Goal: Task Accomplishment & Management: Use online tool/utility

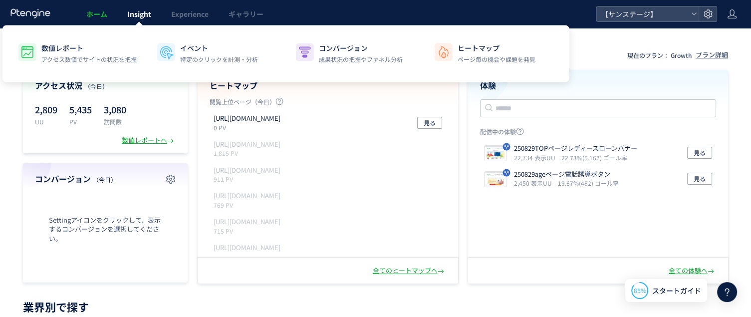
click at [128, 17] on span "Insight" at bounding box center [139, 14] width 24 height 10
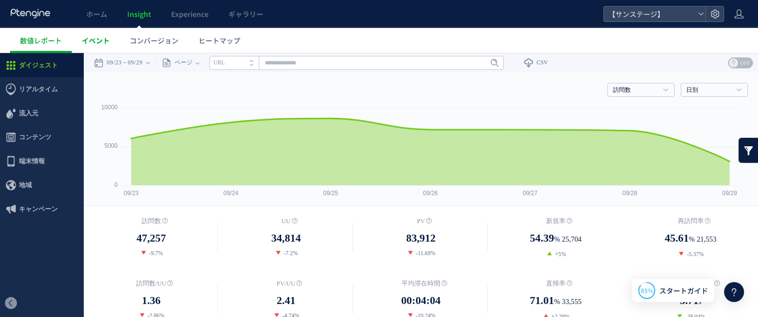
click at [95, 37] on span "イベント" at bounding box center [96, 40] width 28 height 10
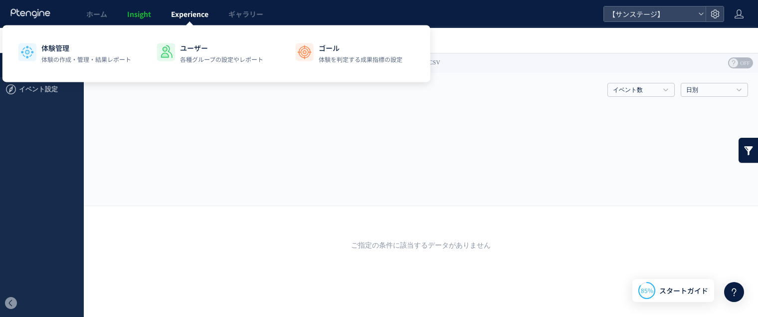
click at [197, 19] on link "Experience" at bounding box center [189, 14] width 57 height 28
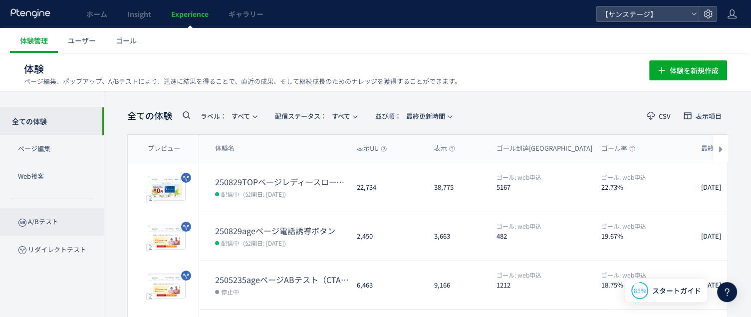
click at [46, 222] on p "A/Bテスト" at bounding box center [52, 221] width 104 height 27
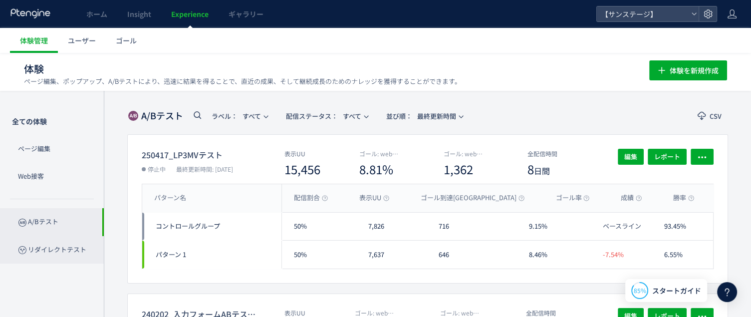
click at [47, 256] on p "リダイレクトテスト" at bounding box center [52, 249] width 104 height 27
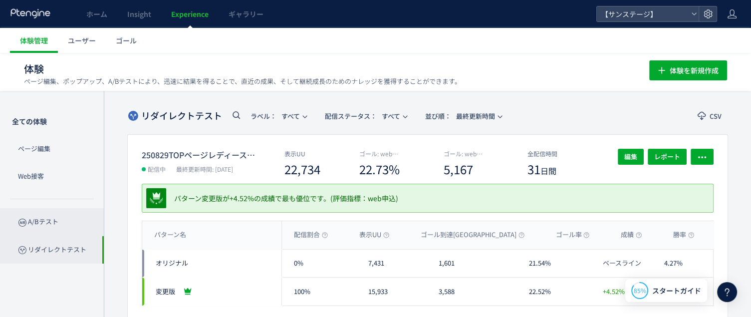
click at [46, 226] on p "A/Bテスト" at bounding box center [52, 221] width 104 height 27
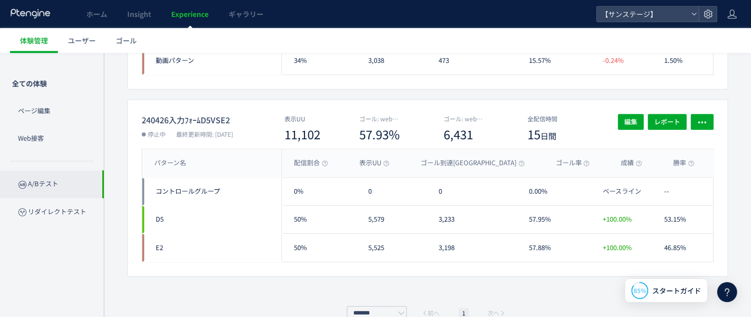
scroll to position [806, 0]
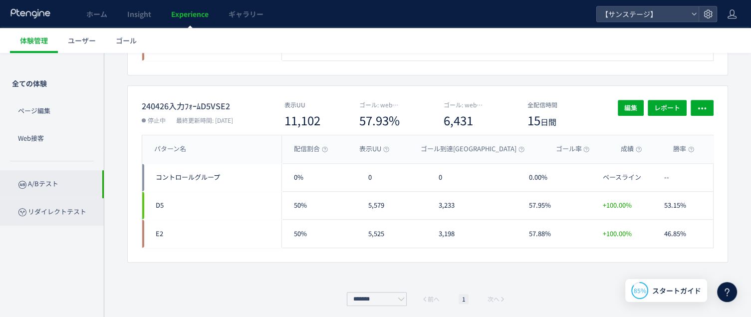
click at [58, 215] on p "リダイレクトテスト" at bounding box center [52, 211] width 104 height 27
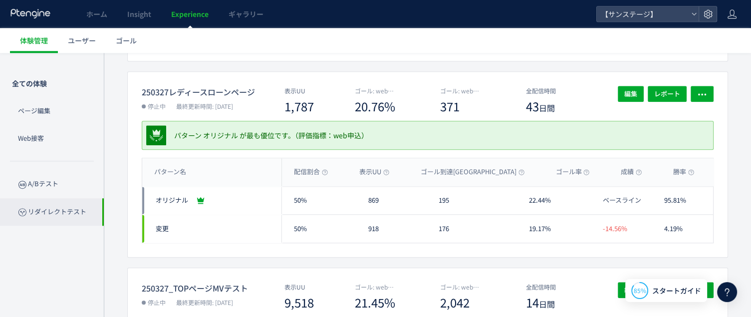
scroll to position [313, 0]
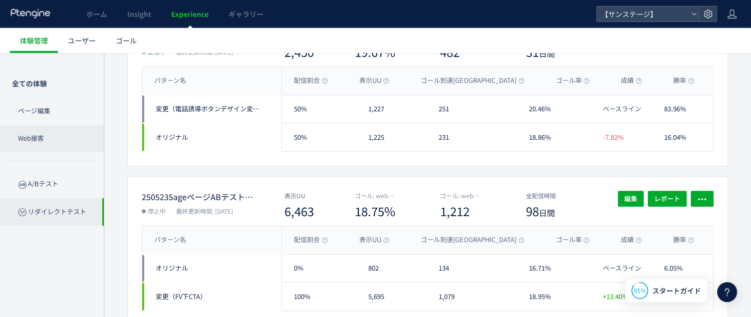
click at [34, 135] on p "Web接客" at bounding box center [52, 138] width 104 height 27
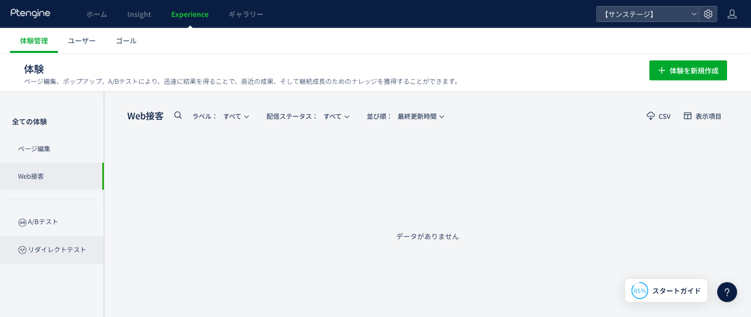
click at [41, 249] on p "リダイレクトテスト" at bounding box center [52, 249] width 104 height 27
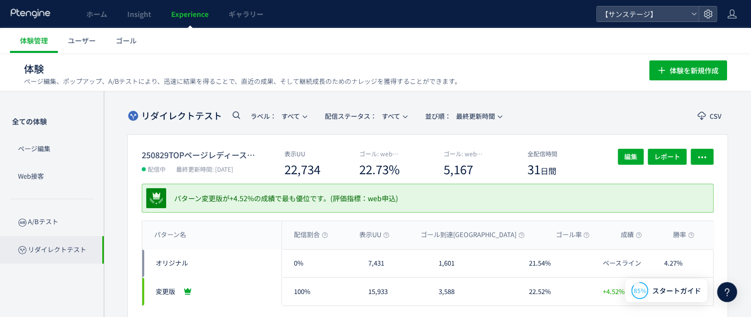
click at [37, 223] on p "A/Bテスト" at bounding box center [52, 221] width 104 height 27
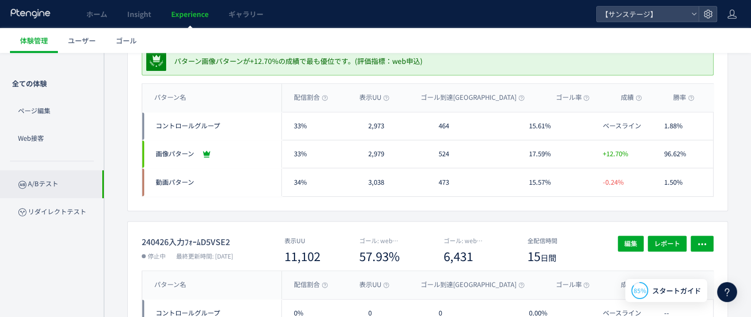
scroll to position [678, 0]
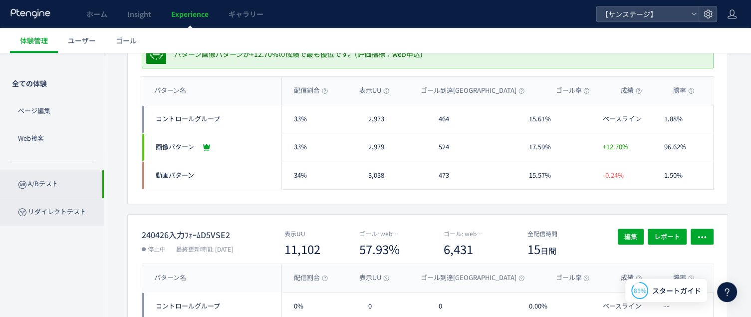
click at [42, 211] on p "リダイレクトテスト" at bounding box center [52, 211] width 104 height 27
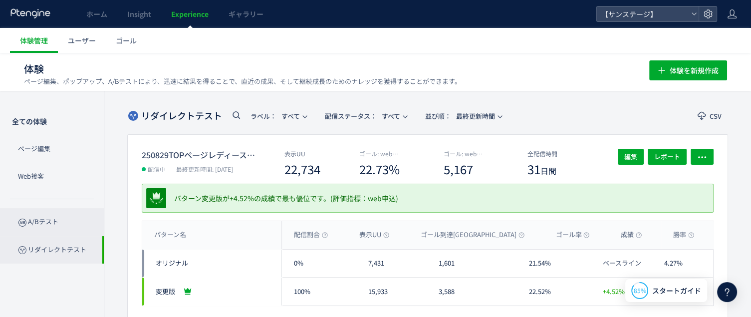
click at [13, 217] on p "A/Bテスト" at bounding box center [52, 221] width 104 height 27
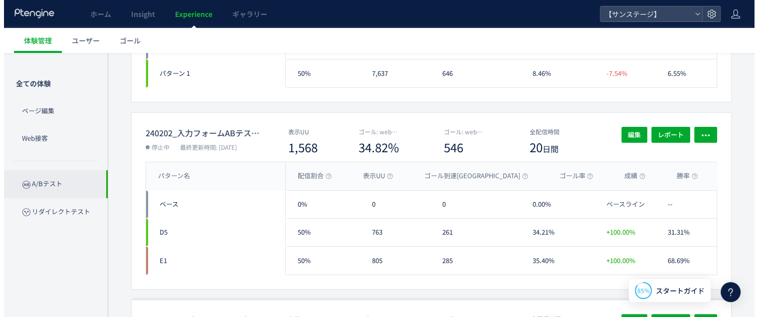
scroll to position [166, 0]
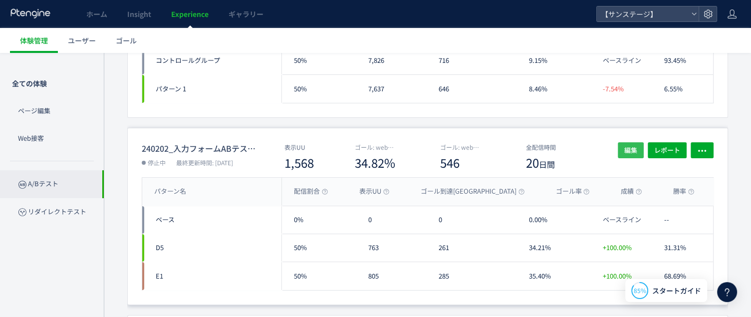
click at [625, 149] on span "編集" at bounding box center [630, 150] width 13 height 16
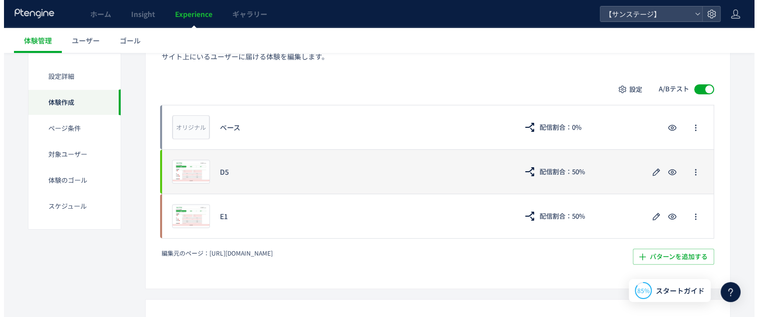
scroll to position [232, 0]
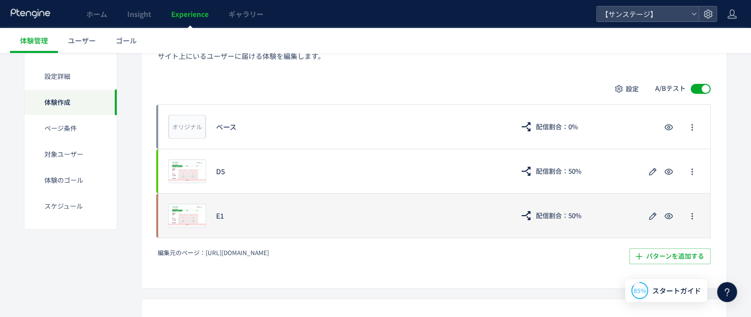
click at [287, 214] on div "E1" at bounding box center [359, 216] width 287 height 10
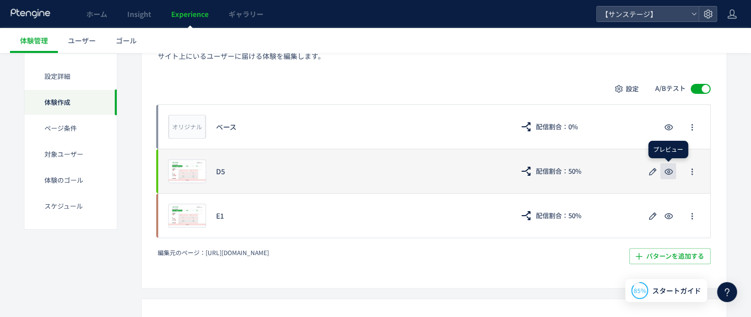
click at [667, 172] on icon "button" at bounding box center [669, 172] width 12 height 12
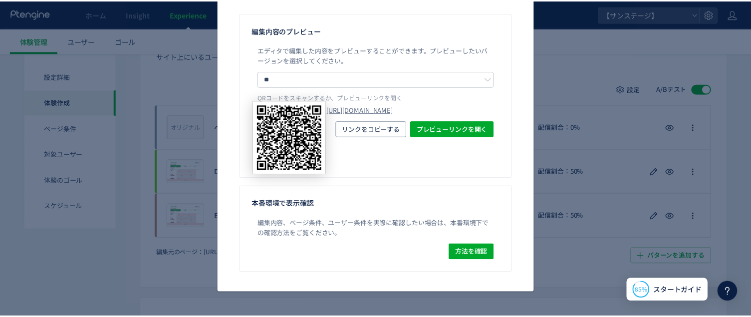
scroll to position [0, 0]
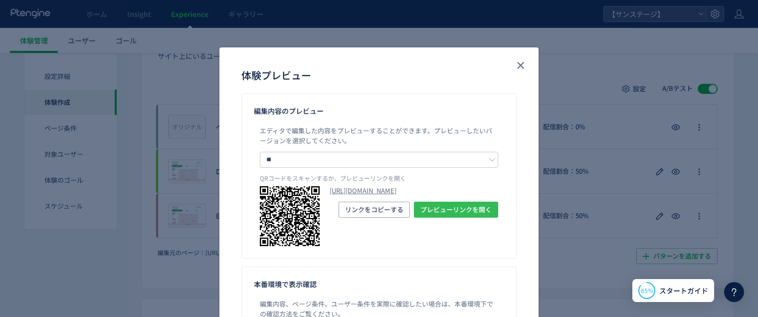
click at [429, 218] on span "プレビューリンクを開く" at bounding box center [456, 210] width 71 height 16
click at [522, 66] on icon "close" at bounding box center [521, 65] width 12 height 12
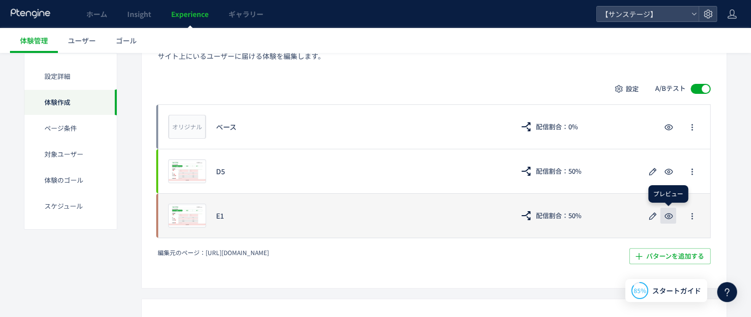
click at [675, 219] on button "button" at bounding box center [668, 216] width 16 height 16
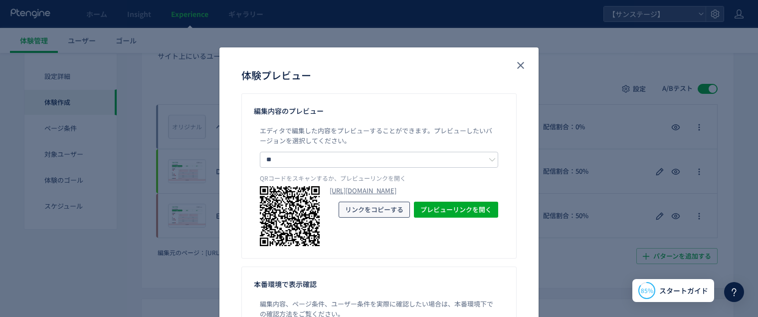
click at [399, 218] on span "リンクをコピーする" at bounding box center [374, 210] width 58 height 16
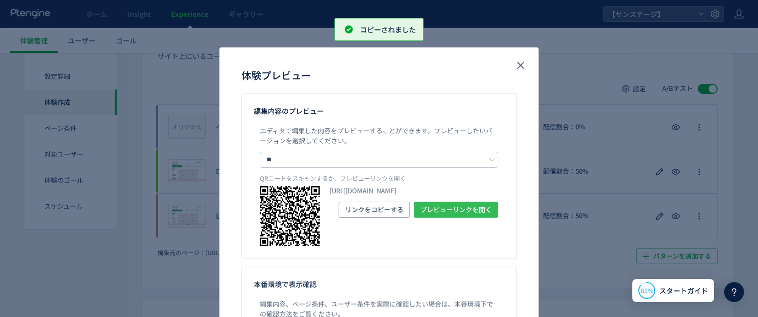
click at [437, 218] on span "プレビューリンクを開く" at bounding box center [456, 210] width 71 height 16
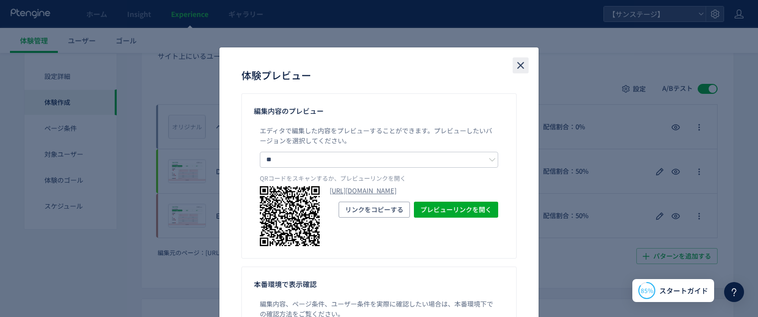
click at [517, 67] on use "close" at bounding box center [520, 65] width 7 height 7
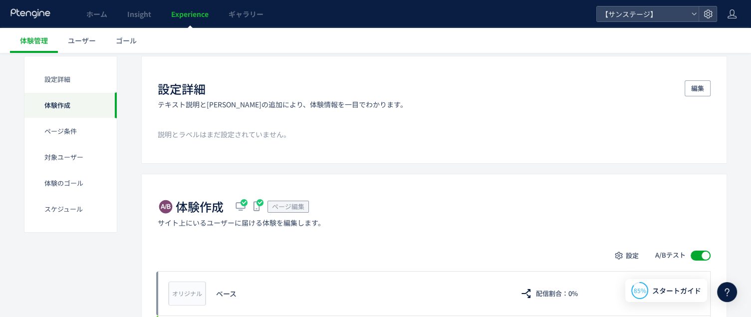
scroll to position [61, 0]
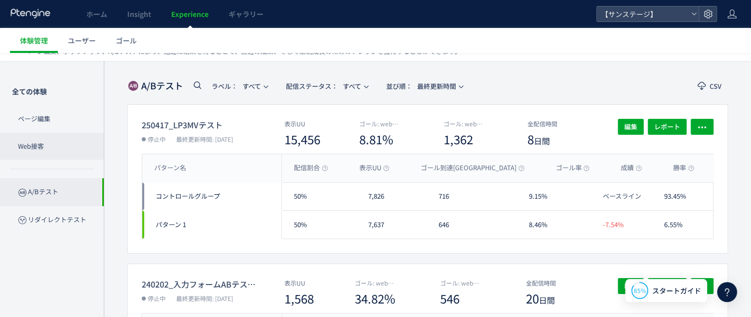
scroll to position [5, 0]
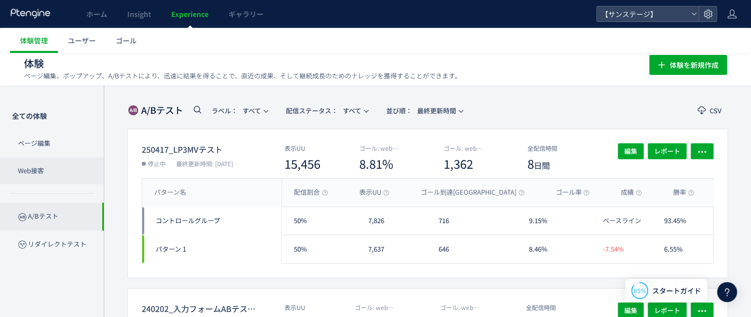
click at [72, 169] on p "Web接客" at bounding box center [52, 170] width 104 height 27
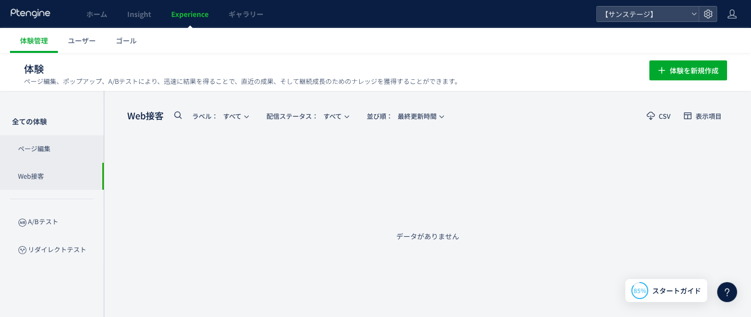
click at [62, 146] on p "ページ編集" at bounding box center [52, 148] width 104 height 27
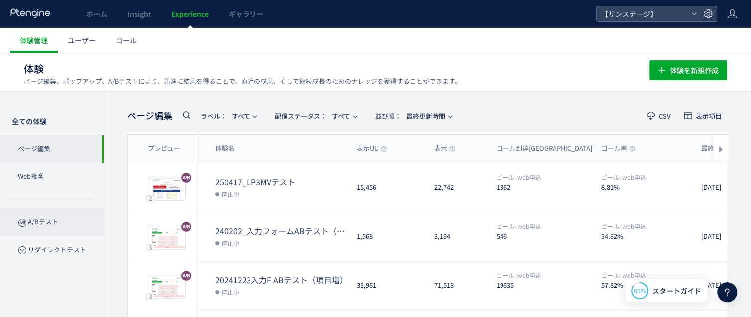
click at [58, 223] on p "A/Bテスト" at bounding box center [52, 221] width 104 height 27
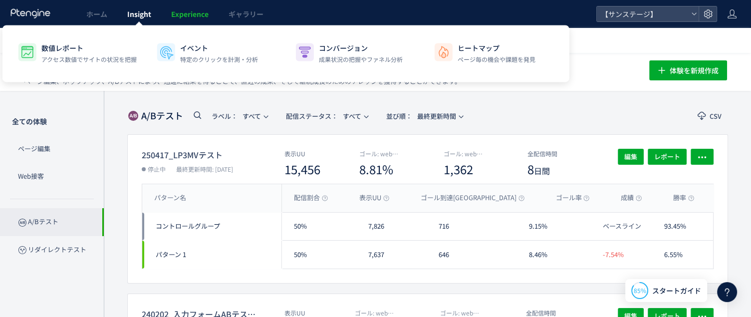
click at [142, 9] on span "Insight" at bounding box center [139, 14] width 24 height 10
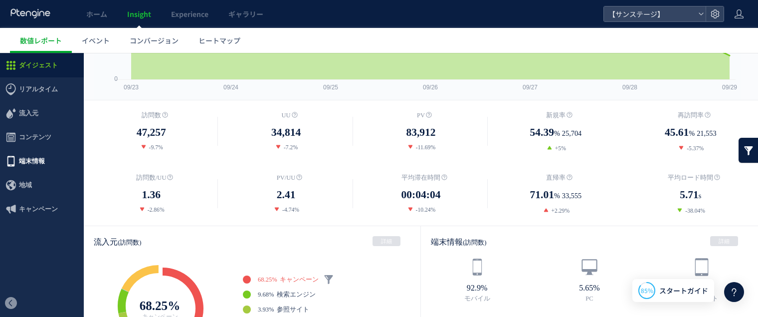
scroll to position [173, 0]
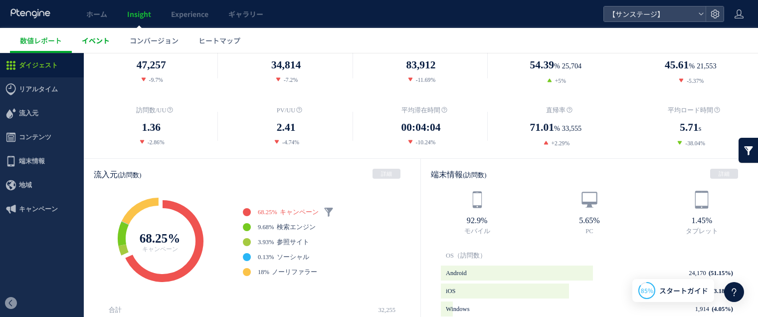
click at [90, 39] on span "イベント" at bounding box center [96, 40] width 28 height 10
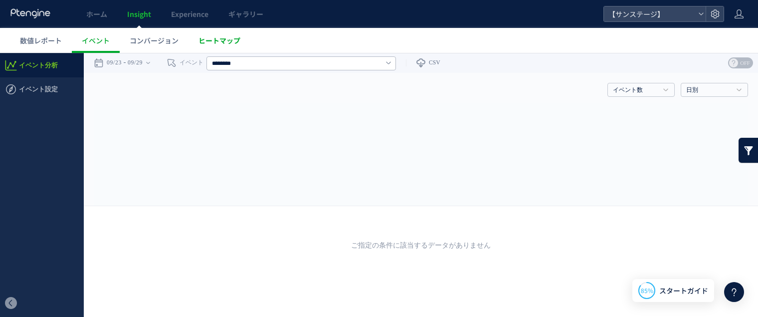
click at [211, 51] on link "ヒートマップ" at bounding box center [220, 40] width 62 height 25
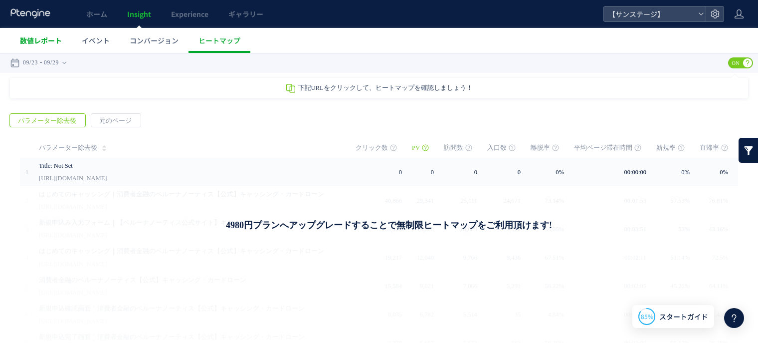
click at [23, 39] on span "数値レポート" at bounding box center [41, 40] width 42 height 10
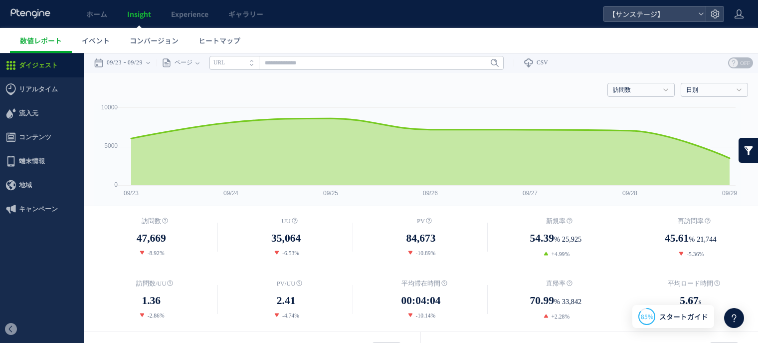
click at [220, 89] on div "訪問数 訪問数 [GEOGRAPHIC_DATA] PV 新規率 再訪問率 訪問数/UU PV/UU 平均滞在時間 直帰率 平均ロード時間 日別" at bounding box center [421, 88] width 655 height 30
click at [109, 58] on time "09/23" at bounding box center [114, 63] width 15 height 20
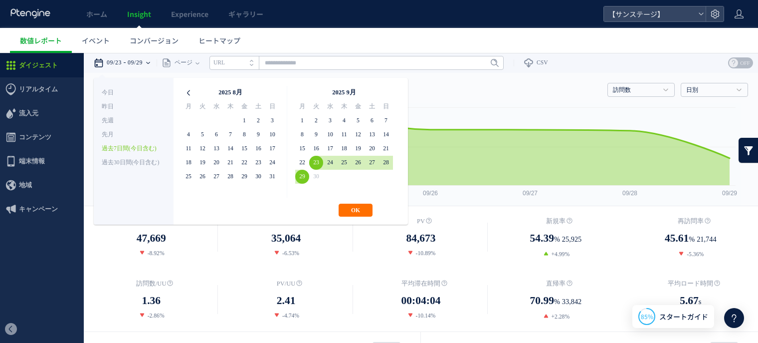
click at [190, 92] on icon at bounding box center [189, 93] width 14 height 14
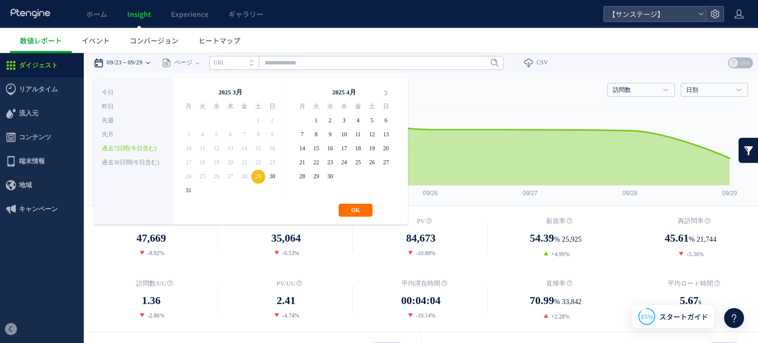
click at [190, 92] on th at bounding box center [189, 93] width 14 height 14
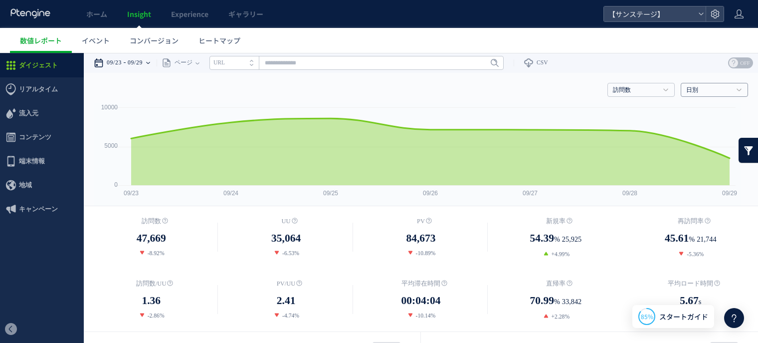
click at [687, 87] on link "日別" at bounding box center [709, 90] width 45 height 9
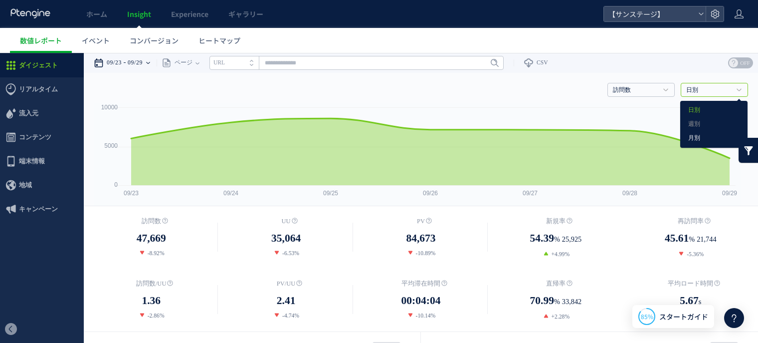
click at [689, 140] on link "月別" at bounding box center [714, 138] width 51 height 13
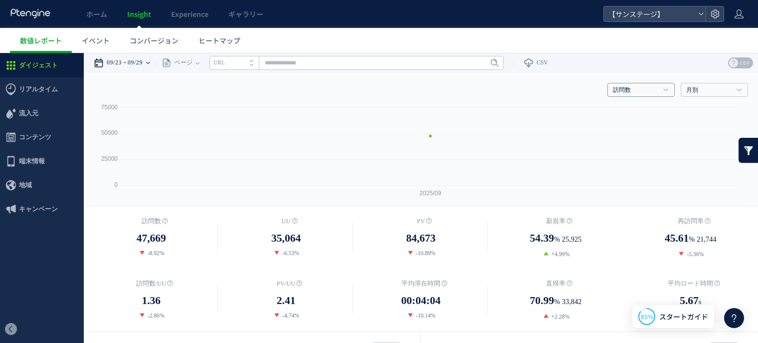
click at [623, 87] on link "訪問数" at bounding box center [635, 90] width 45 height 9
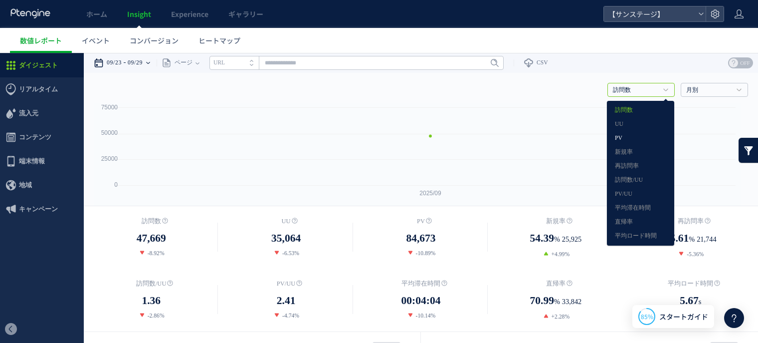
click at [622, 139] on link "PV" at bounding box center [640, 138] width 51 height 13
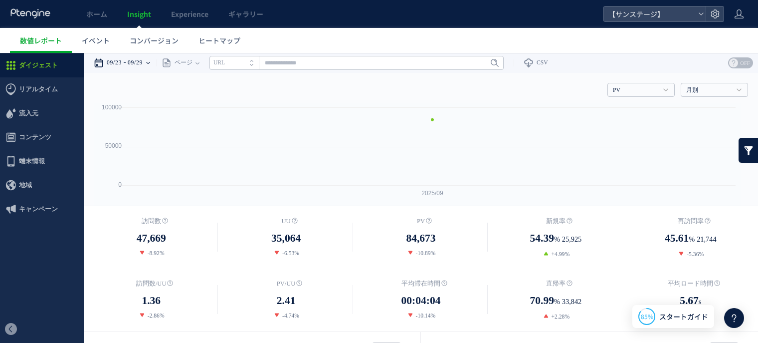
click at [129, 64] on div "09/23 09/29" at bounding box center [125, 63] width 63 height 20
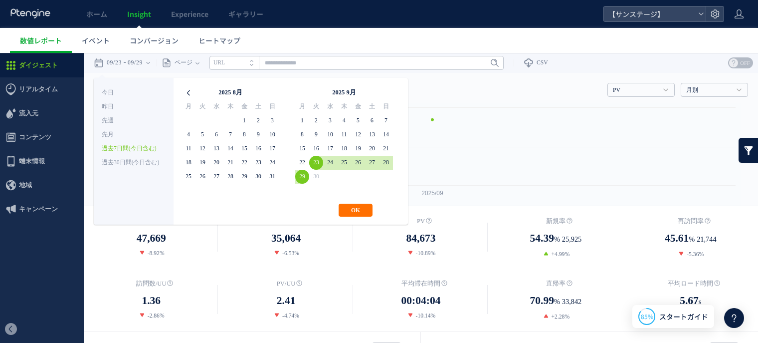
click at [186, 90] on icon at bounding box center [189, 93] width 14 height 14
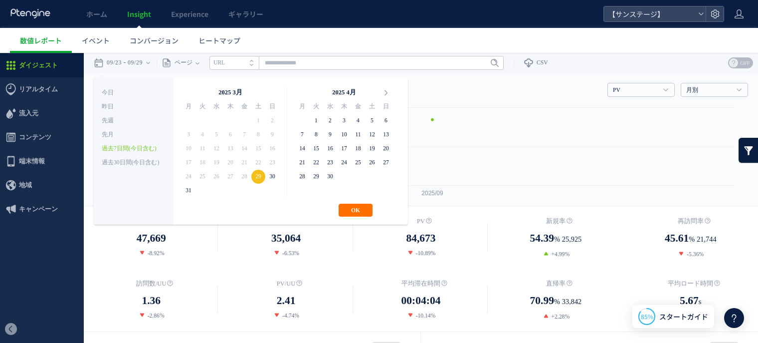
click at [186, 90] on th at bounding box center [189, 93] width 14 height 14
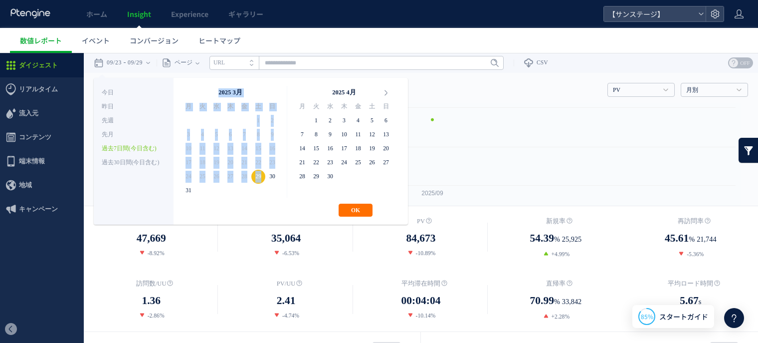
drag, startPoint x: 186, startPoint y: 90, endPoint x: 256, endPoint y: 177, distance: 112.1
click at [256, 177] on table "2025 3月 月 火 水 木 金 土 日 24 25 26 27 28 1 2 3 4 5 6 7 8 9 10 11 12 13 14 15 16 17 …" at bounding box center [231, 142] width 98 height 112
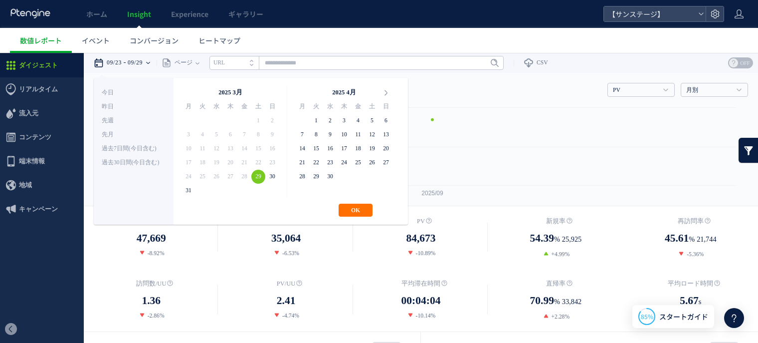
click at [131, 217] on div "今日 昨日 先週 先月 過去7日間(今日含む) 過去30日間(今日含む) OK Cancel" at bounding box center [134, 151] width 80 height 147
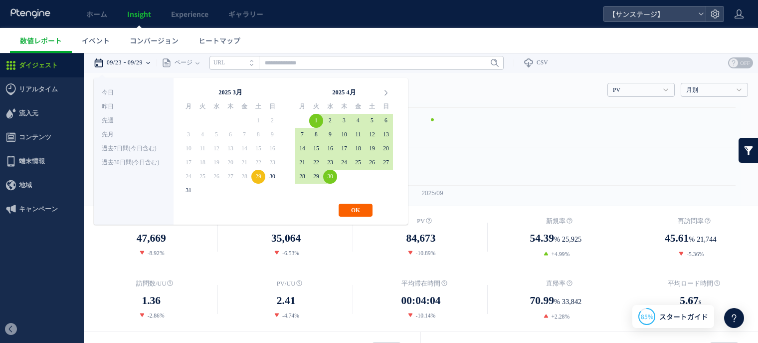
click at [361, 213] on button "OK" at bounding box center [356, 210] width 34 height 13
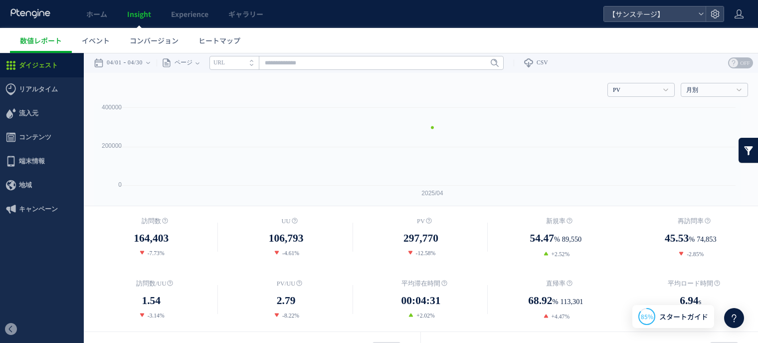
click at [422, 236] on span "297,770" at bounding box center [421, 238] width 35 height 16
copy span "297,770"
click at [130, 63] on div "04/01 04/30" at bounding box center [125, 63] width 63 height 20
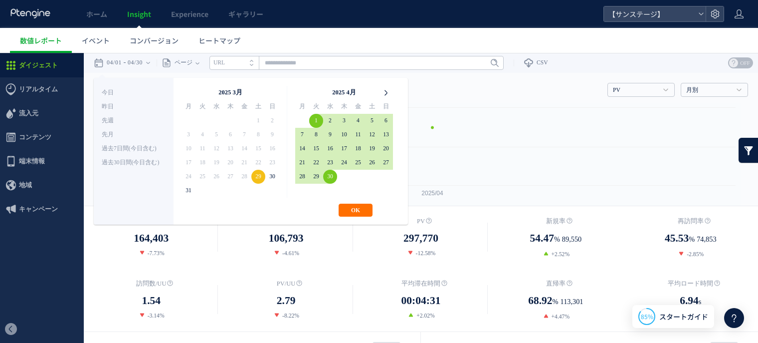
click at [385, 96] on icon at bounding box center [386, 93] width 14 height 14
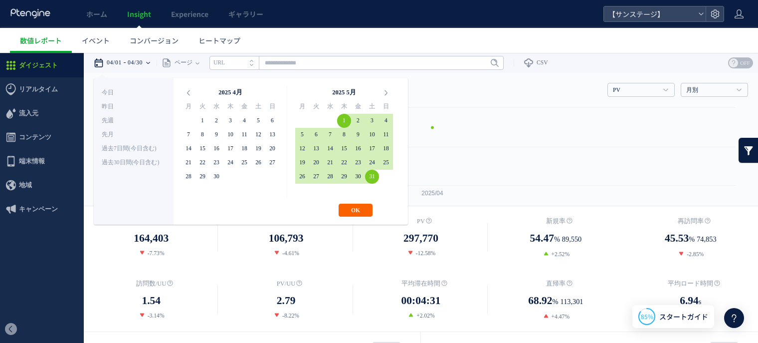
click at [355, 213] on button "OK" at bounding box center [356, 210] width 34 height 13
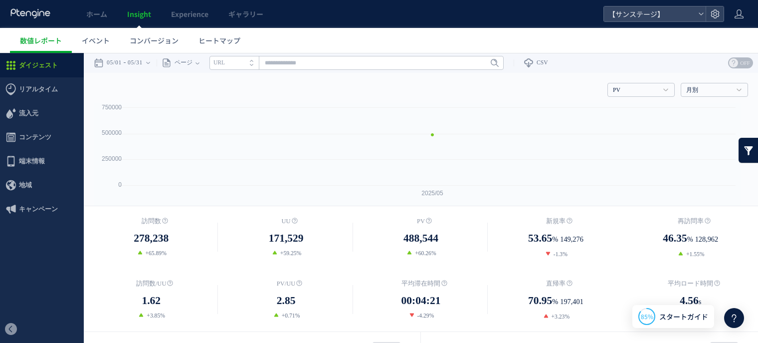
click at [425, 237] on span "488,544" at bounding box center [421, 238] width 35 height 16
copy span "488,544"
click at [425, 237] on span "488,544" at bounding box center [421, 238] width 35 height 16
click at [143, 64] on time "05/31" at bounding box center [135, 63] width 15 height 20
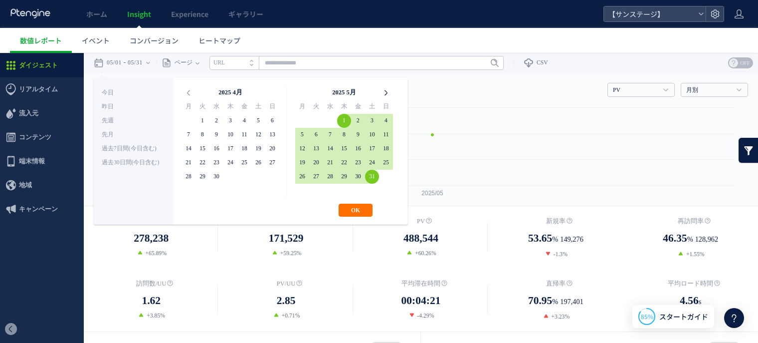
click at [385, 91] on icon at bounding box center [386, 93] width 14 height 14
click at [354, 213] on button "OK" at bounding box center [356, 210] width 34 height 13
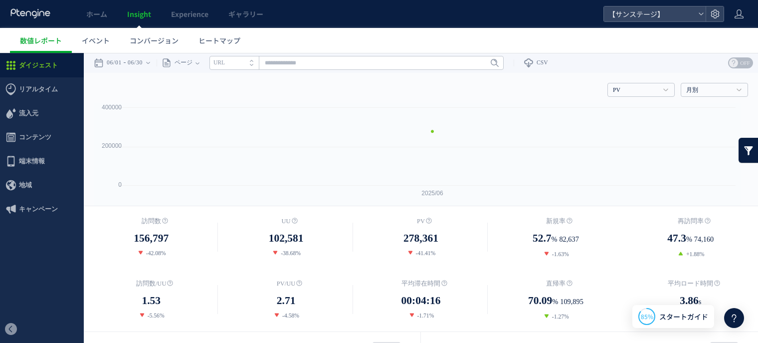
click at [423, 235] on span "278,361" at bounding box center [421, 238] width 35 height 16
copy span "278,361"
click at [423, 235] on span "278,361" at bounding box center [421, 238] width 35 height 16
click at [119, 68] on time "06/01" at bounding box center [114, 63] width 15 height 20
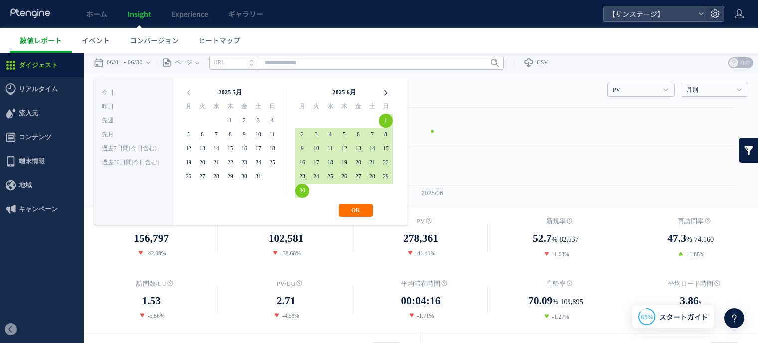
click at [381, 91] on icon at bounding box center [386, 93] width 14 height 14
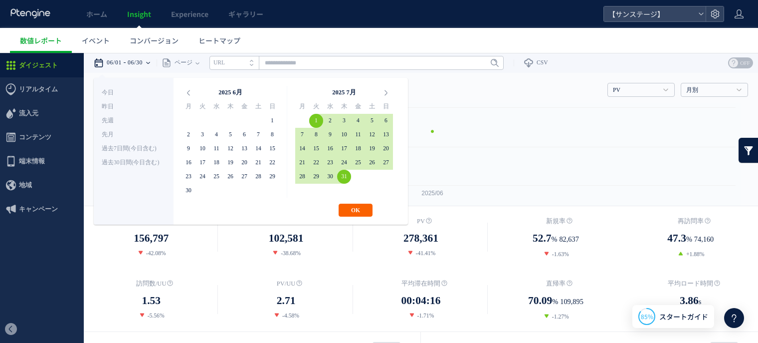
click at [361, 212] on button "OK" at bounding box center [356, 210] width 34 height 13
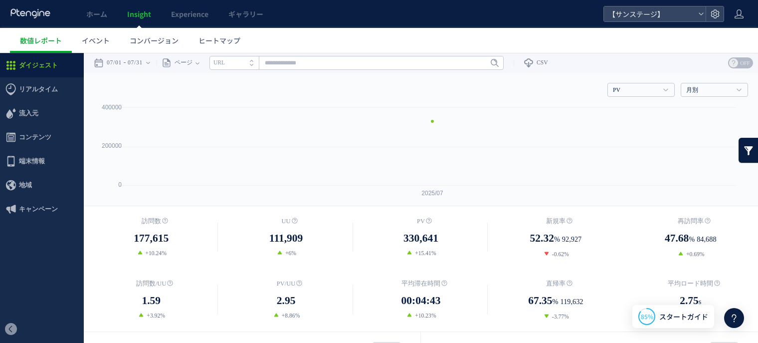
click at [417, 243] on span "330,641" at bounding box center [421, 238] width 35 height 16
copy span "330,641"
click at [136, 56] on time "07/31" at bounding box center [135, 63] width 15 height 20
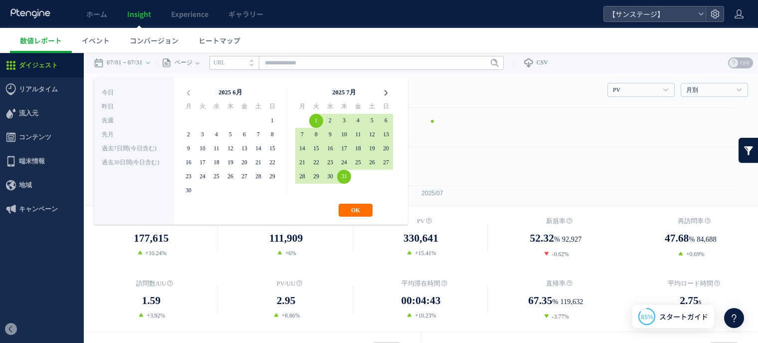
click at [382, 94] on icon at bounding box center [386, 93] width 14 height 14
click at [343, 208] on button "OK" at bounding box center [356, 210] width 34 height 13
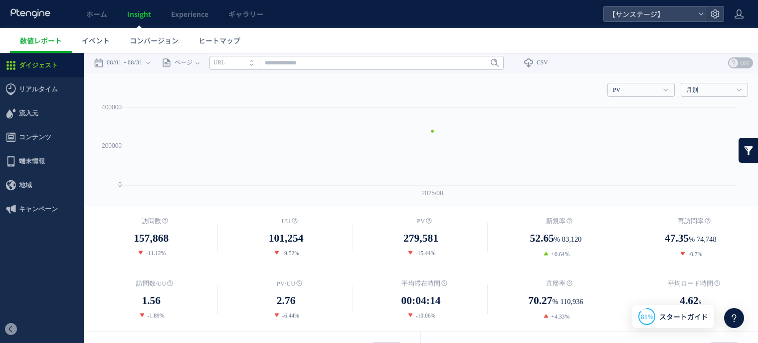
click at [415, 237] on span "279,581" at bounding box center [421, 238] width 35 height 16
copy span "279,581"
click at [415, 237] on span "279,581" at bounding box center [421, 238] width 35 height 16
click at [135, 66] on time "08/31" at bounding box center [135, 63] width 15 height 20
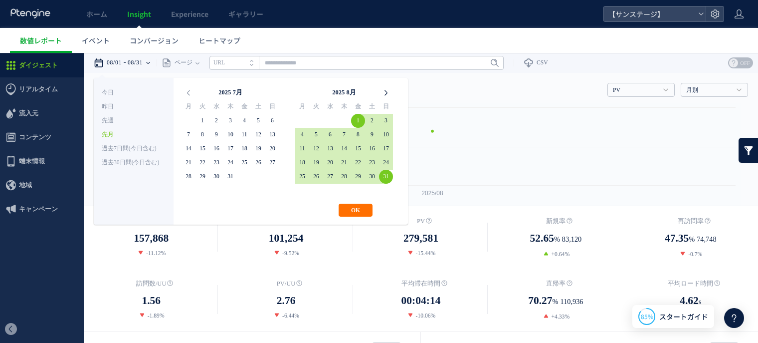
drag, startPoint x: 393, startPoint y: 96, endPoint x: 389, endPoint y: 91, distance: 6.7
click at [389, 91] on div "2025 8月 月 火 水 木 金 土 日 28 29 30 31 1 2 3 4 5 6 7 8 9 10 11 12 13 14 15 16 17 18 …" at bounding box center [344, 142] width 114 height 112
click at [389, 91] on icon at bounding box center [386, 93] width 14 height 14
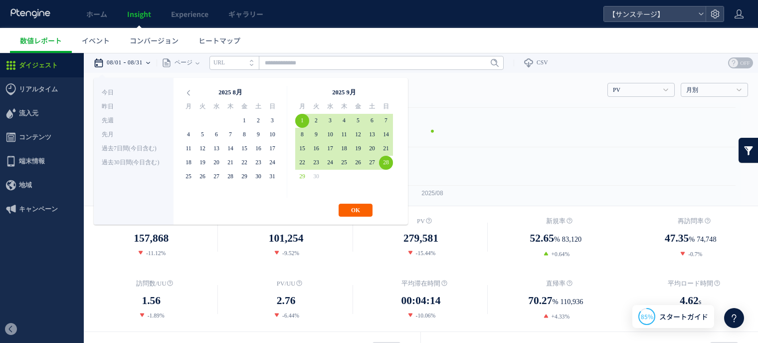
click at [354, 212] on button "OK" at bounding box center [356, 210] width 34 height 13
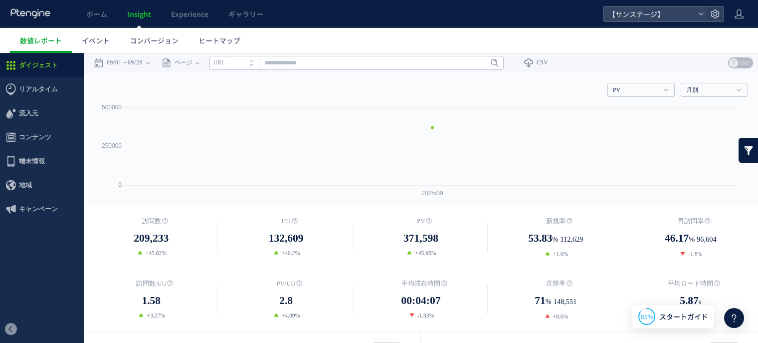
click at [419, 240] on span "371,598" at bounding box center [421, 238] width 35 height 16
copy span "371,598"
click at [735, 13] on icon at bounding box center [739, 14] width 10 height 10
click at [715, 13] on icon at bounding box center [715, 14] width 10 height 10
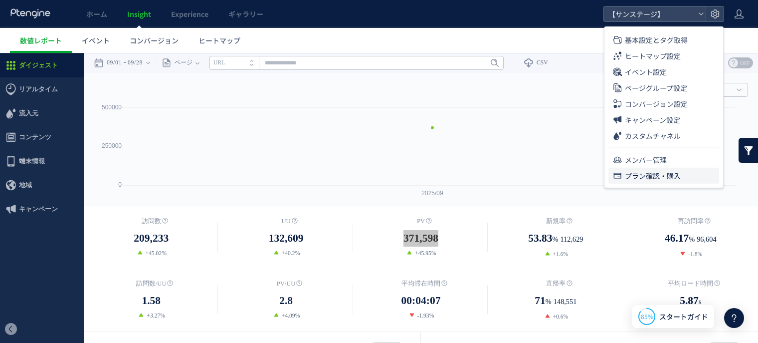
click at [645, 173] on span "プラン確認・購入" at bounding box center [653, 176] width 56 height 16
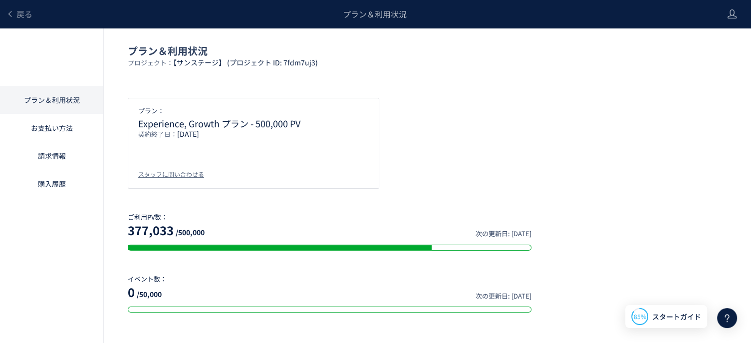
click at [46, 151] on link "請求情報" at bounding box center [51, 156] width 103 height 28
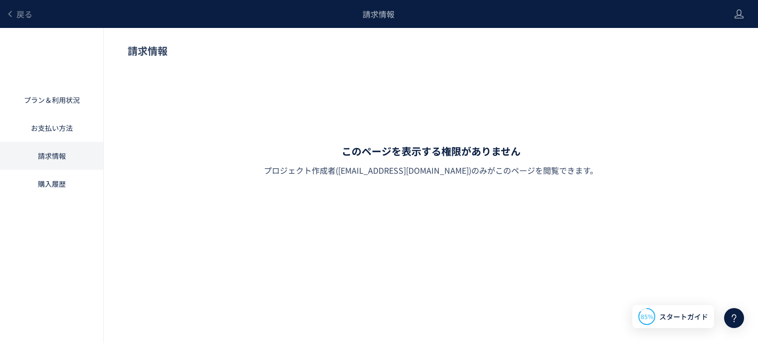
click at [48, 95] on link "プラン＆利用状況" at bounding box center [51, 100] width 103 height 28
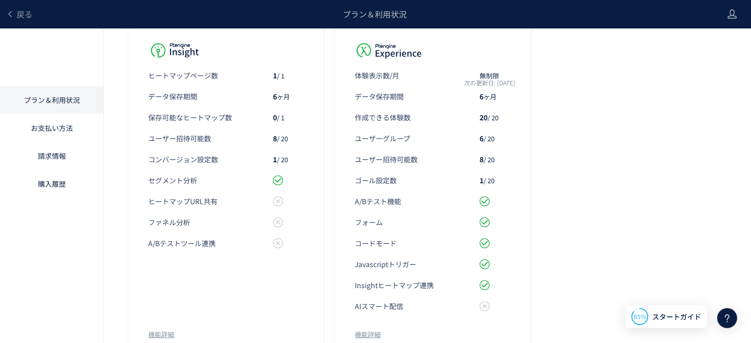
scroll to position [332, 0]
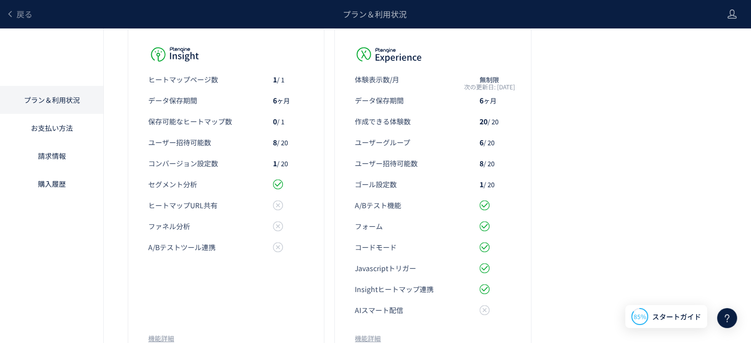
click at [591, 126] on div "プラン＆利用状況 プロジェクト： 【サンステージ】 (プロジェクト ID: 7fdm7uj3) プラン： Experience, Growth プラン - 5…" at bounding box center [375, 38] width 751 height 684
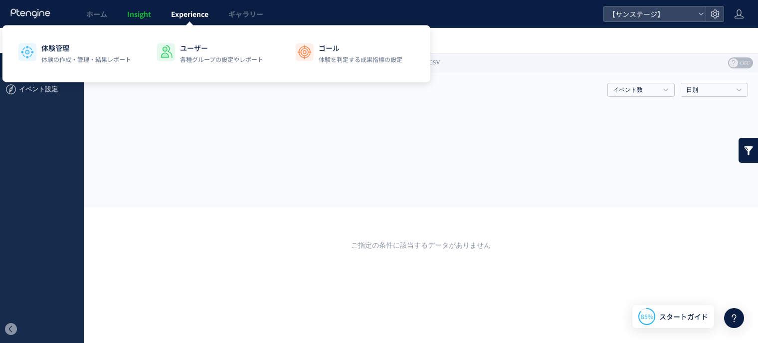
click at [197, 13] on span "Experience" at bounding box center [189, 14] width 37 height 10
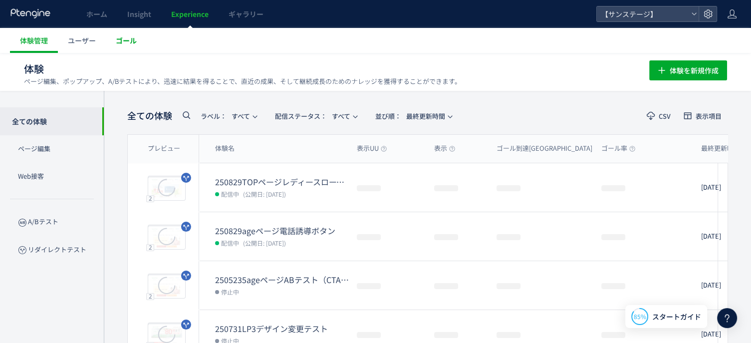
click at [125, 43] on span "ゴール" at bounding box center [126, 40] width 21 height 10
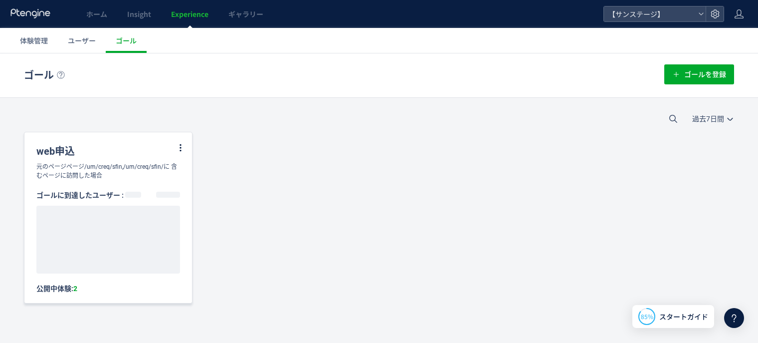
scroll to position [10, 0]
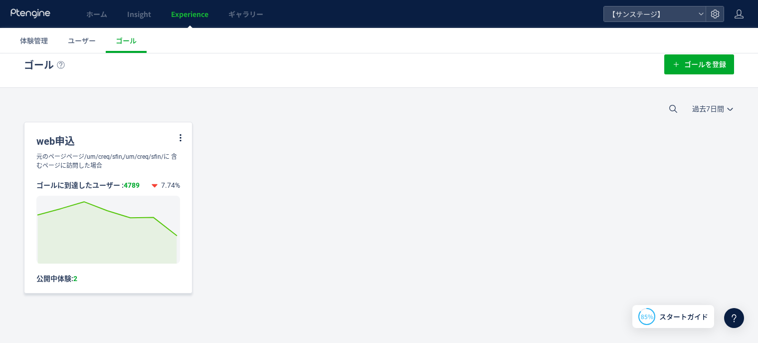
click at [54, 282] on div "公開中体験: 2" at bounding box center [108, 277] width 144 height 9
drag, startPoint x: 125, startPoint y: 155, endPoint x: 133, endPoint y: 163, distance: 10.9
click at [133, 163] on div "元のページページ/um/creq/sfin,/um/creq/sfin/に 含むページに訪問した場合" at bounding box center [108, 161] width 168 height 18
click at [225, 189] on div "web申込 元のページページ/um/creq/sfin,/um/creq/sfin/に 含むページに訪問した場合 ゴールに到達したユーザー : 4789 7.…" at bounding box center [379, 208] width 710 height 172
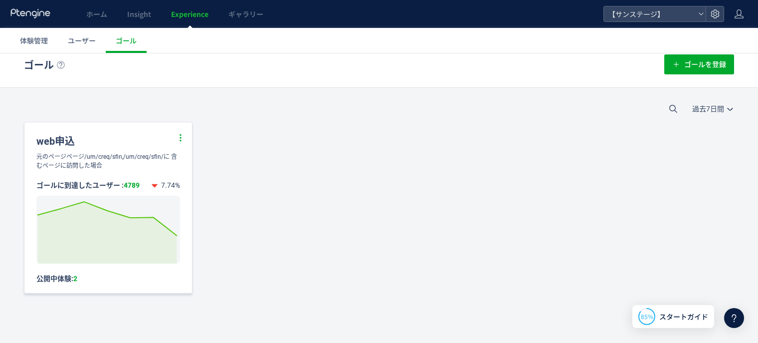
click at [179, 137] on use at bounding box center [181, 137] width 6 height 9
click at [171, 157] on li "編集" at bounding box center [167, 163] width 34 height 18
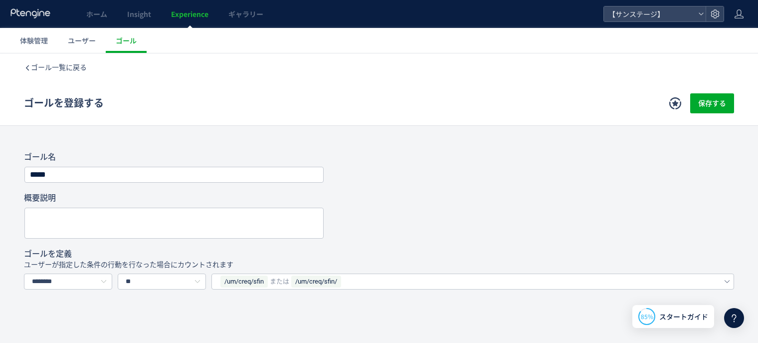
click at [685, 191] on div "ゴール名 ***** 概要説明 ゴールを定義 ユーザーが指定した条件の行動を行なった場合にカウントされます ******** URLで指定する イベントを選択…" at bounding box center [379, 221] width 710 height 138
click at [422, 182] on div "*****" at bounding box center [379, 175] width 710 height 16
click at [241, 99] on h1 "ゴールを登録する" at bounding box center [334, 103] width 621 height 14
drag, startPoint x: 366, startPoint y: 284, endPoint x: 243, endPoint y: 246, distance: 128.0
click at [243, 246] on div "ゴール名 ***** 概要説明 ゴールを定義 ユーザーが指定した条件の行動を行なった場合にカウントされます ******** URLで指定する イベントを選択…" at bounding box center [379, 221] width 710 height 138
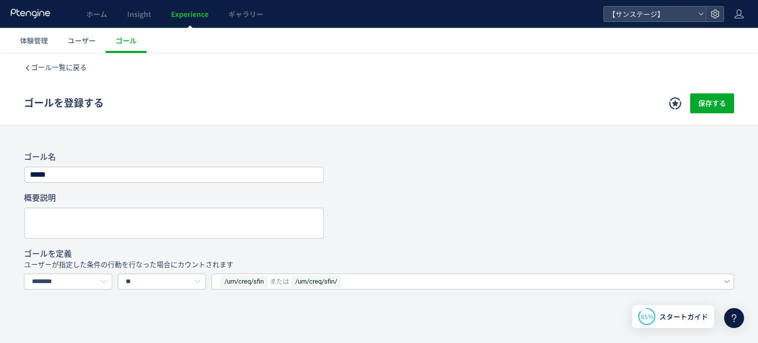
click at [403, 163] on div "ゴール名 *****" at bounding box center [379, 167] width 710 height 31
drag, startPoint x: 361, startPoint y: 282, endPoint x: 214, endPoint y: 290, distance: 147.9
click at [214, 290] on div "ゴール一覧に戻る ゴールを登録する 保存する ゴール登録とは？ ウェブサイト上のゴール地点を定義します。例えば、会員登録、購入、問い合わせといったゴールを設定…" at bounding box center [379, 241] width 758 height 376
copy div "/um/creq/sfin または /um/creq/sfin/"
click at [81, 69] on span "ゴール一覧に戻る" at bounding box center [59, 67] width 56 height 8
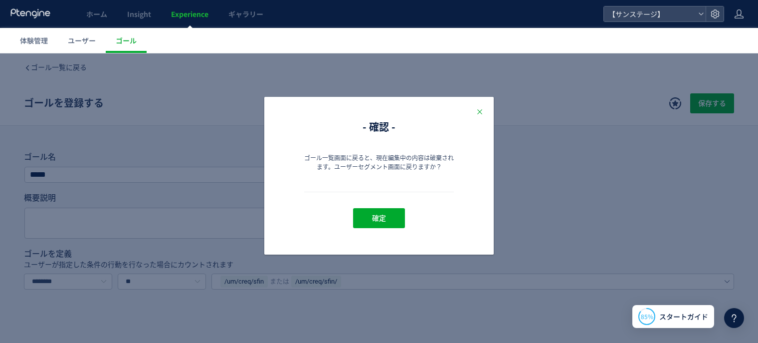
click at [477, 110] on icon "Close" at bounding box center [480, 112] width 8 height 8
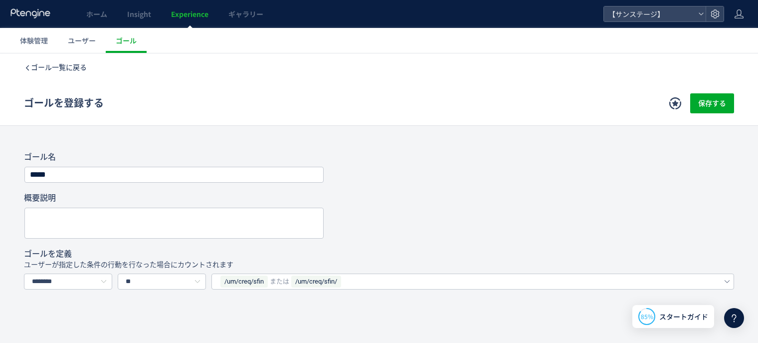
click at [57, 63] on span "ゴール一覧に戻る" at bounding box center [59, 67] width 56 height 8
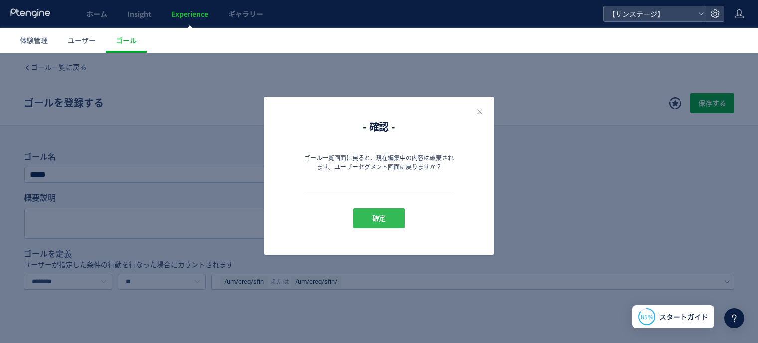
click at [376, 225] on span "確定" at bounding box center [379, 218] width 14 height 20
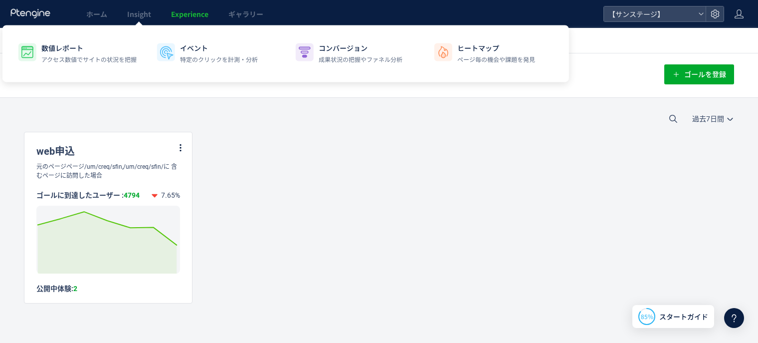
click at [296, 205] on div "web申込 元のページページ/um/creq/sfin,/um/creq/sfin/に 含むページに訪問した場合 ゴールに到達したユーザー : 4794 7.…" at bounding box center [379, 218] width 710 height 172
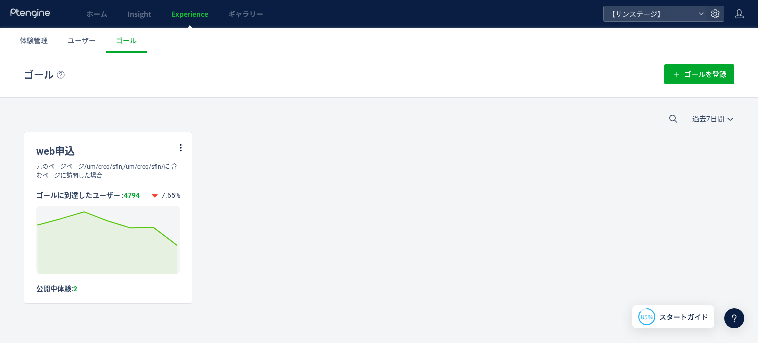
click at [8, 182] on div "ゴール ゴールを登録 過去7日間 今日 過去7日間 過去30日間 web申込 元のページページ/um/creq/sfin,/um/creq/sfin/に 含む…" at bounding box center [379, 203] width 758 height 300
click at [29, 45] on span "体験管理" at bounding box center [34, 40] width 28 height 10
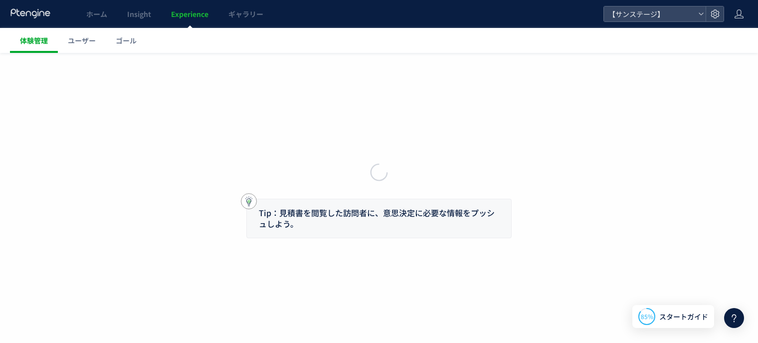
click at [81, 47] on link "ユーザー" at bounding box center [82, 40] width 48 height 25
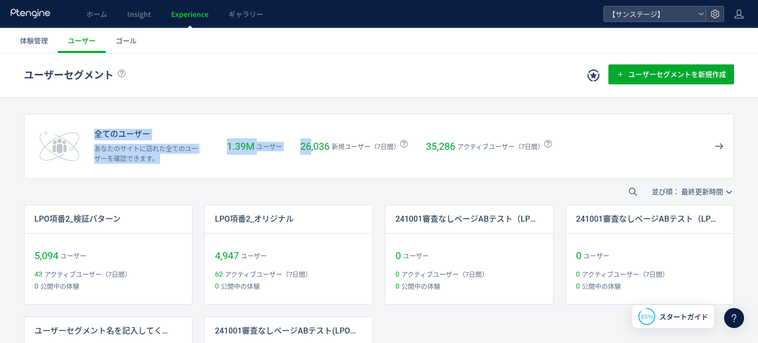
drag, startPoint x: 318, startPoint y: 95, endPoint x: 305, endPoint y: 100, distance: 13.4
click at [305, 100] on div "ユーザーセグメント ユーザーセグメントを新規作成 オススメのサンプルユーザーセグメントから作成を進めてみましょう！ 匿名ユーザー 詳細を確認して 定義する 識…" at bounding box center [379, 259] width 758 height 413
